Goal: Task Accomplishment & Management: Check status

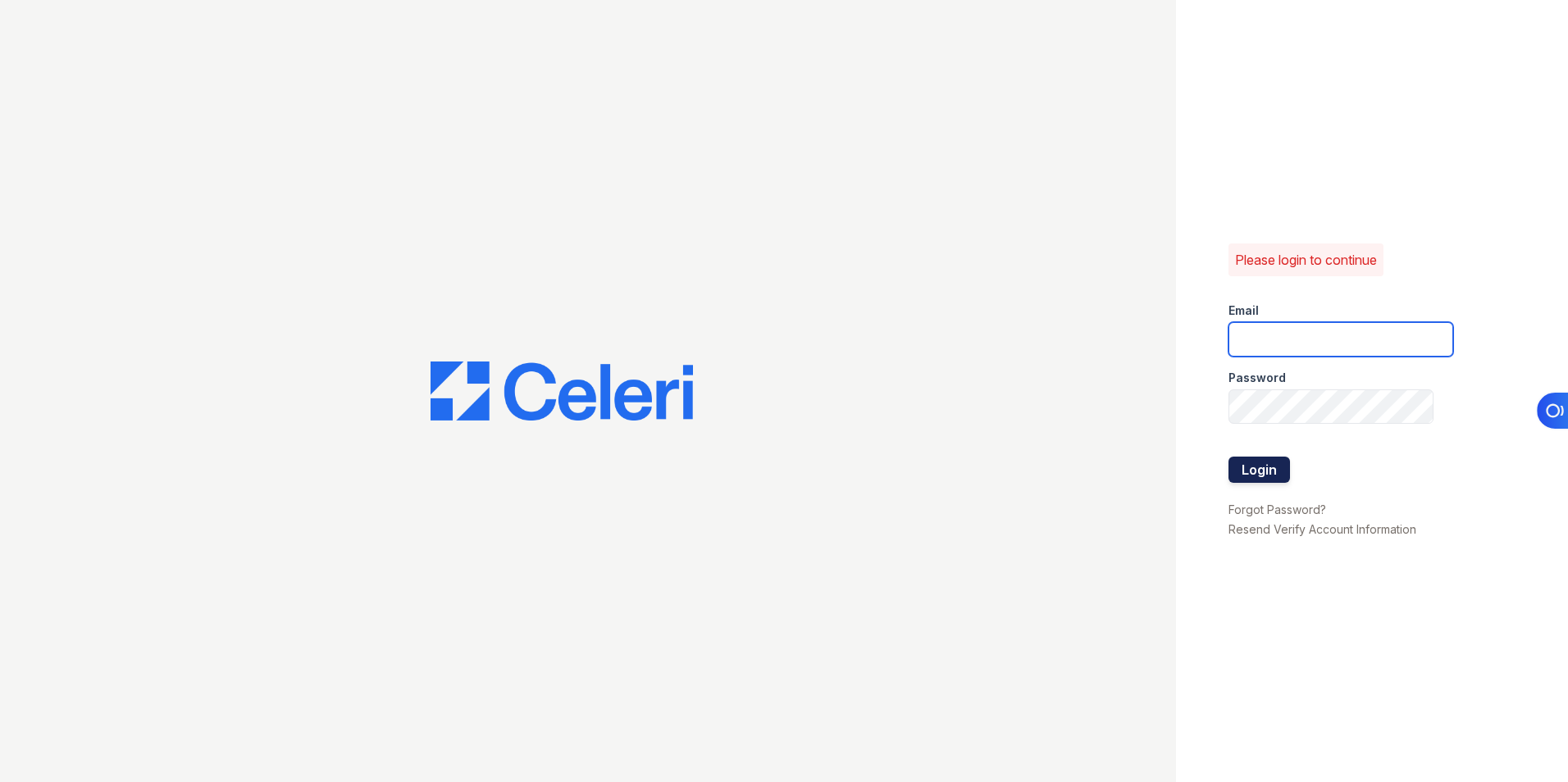
type input "lchotiner@lantowerliving.com"
click at [1253, 475] on button "Login" at bounding box center [1259, 470] width 61 height 26
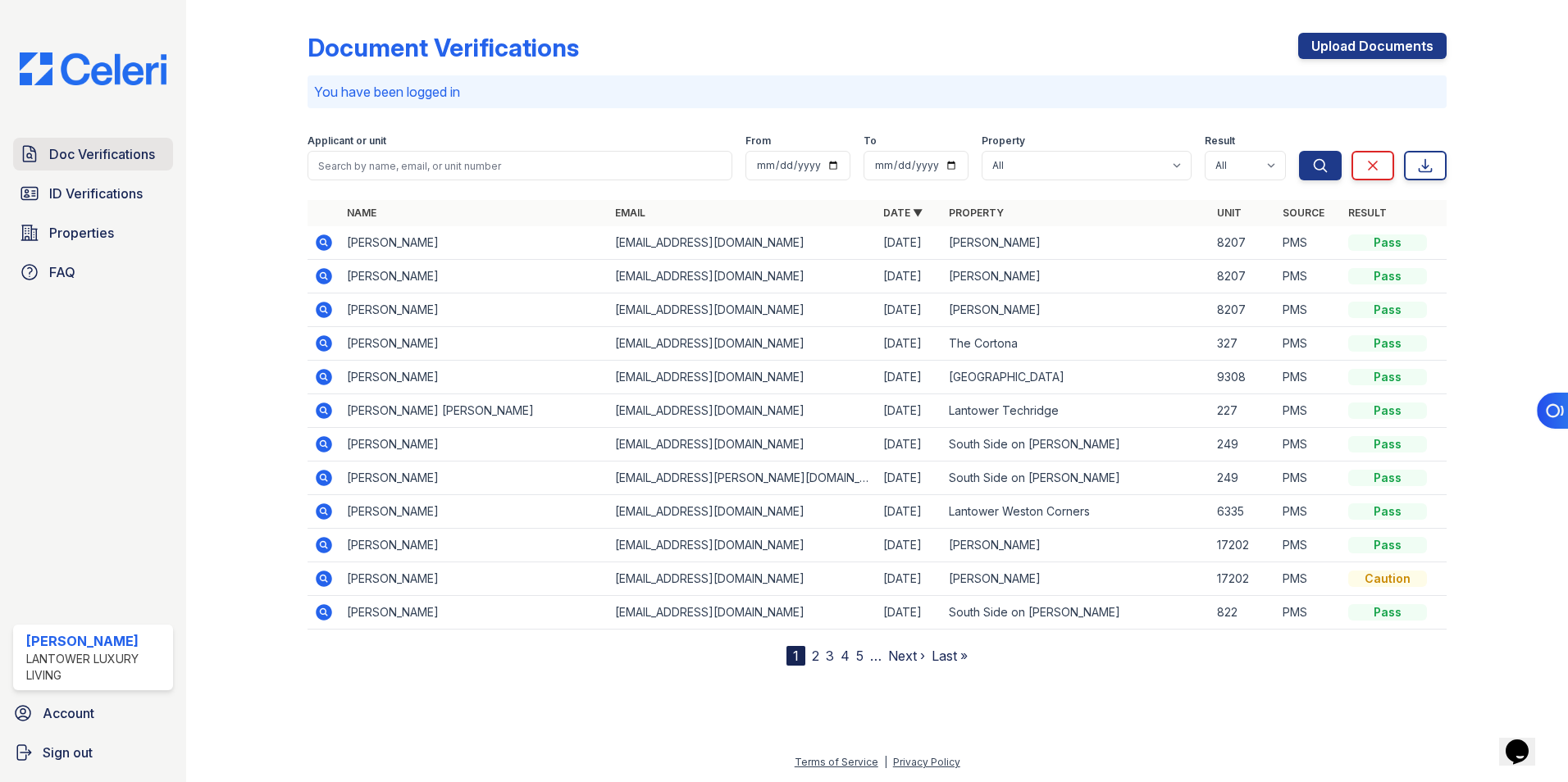
click at [88, 166] on link "Doc Verifications" at bounding box center [92, 154] width 160 height 33
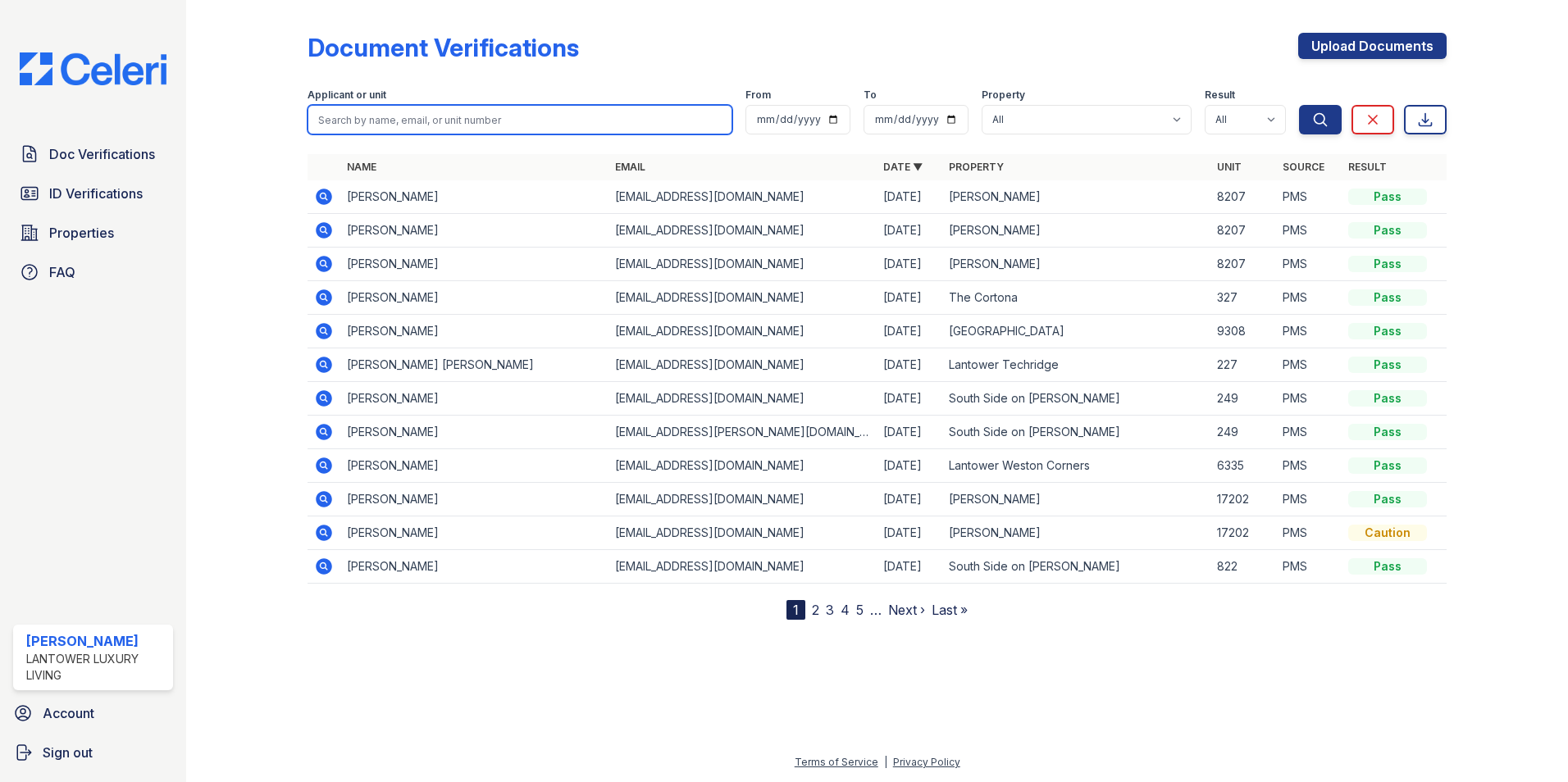
click at [340, 119] on input "search" at bounding box center [520, 119] width 425 height 29
type input "[PERSON_NAME]"
click at [1299, 105] on button "Search" at bounding box center [1320, 119] width 42 height 29
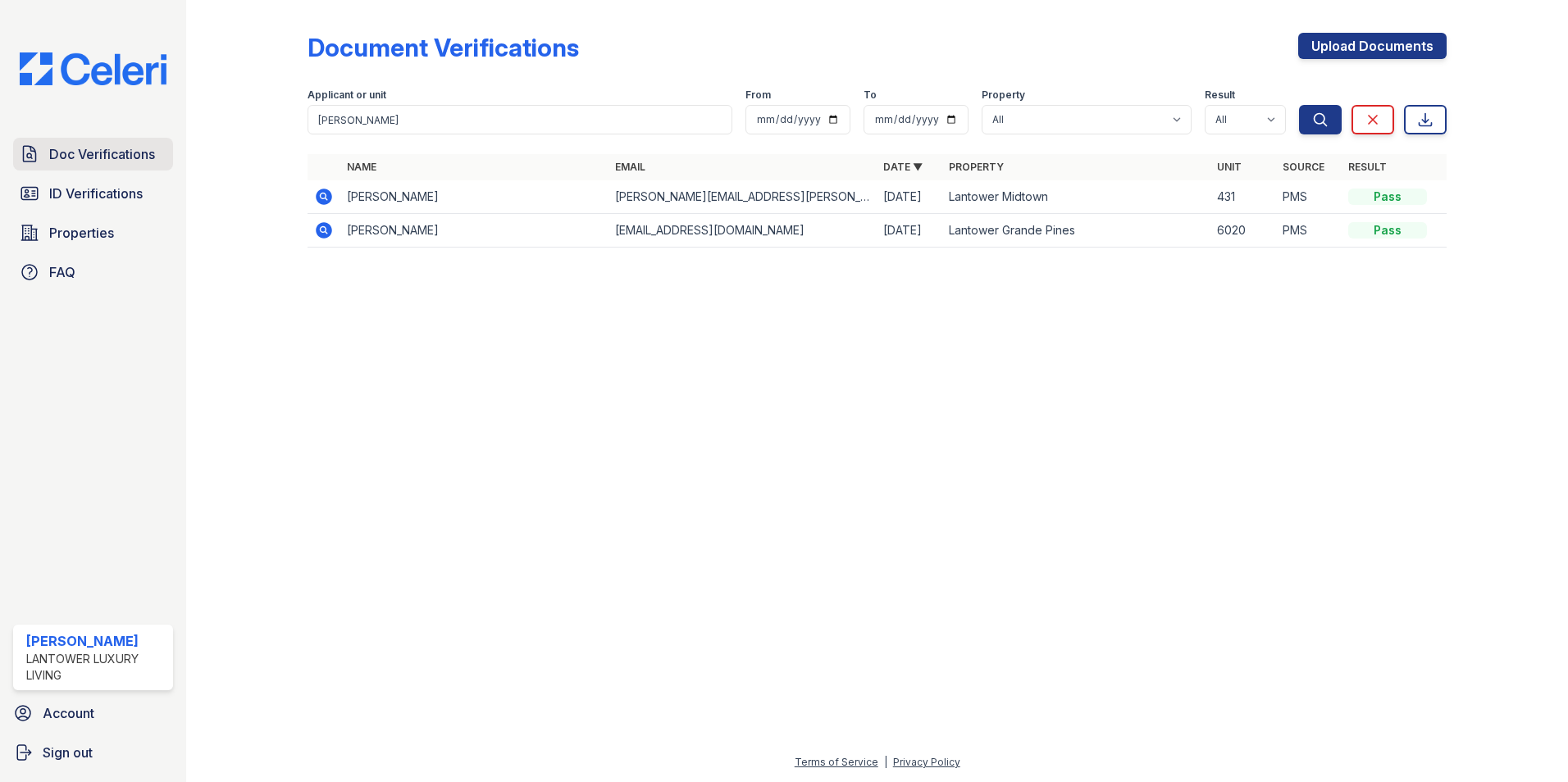
click at [118, 149] on span "Doc Verifications" at bounding box center [102, 154] width 105 height 20
